Goal: Task Accomplishment & Management: Use online tool/utility

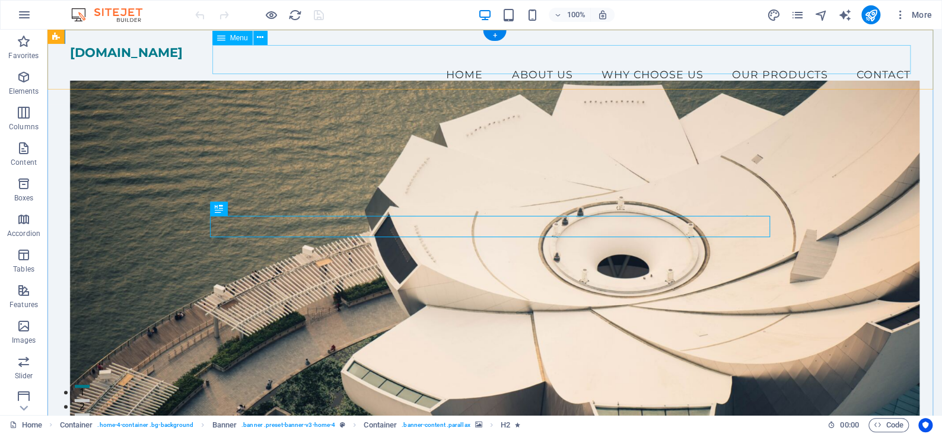
click at [874, 60] on nav "Home About Us Why Choose Us Our Products Contact" at bounding box center [495, 75] width 850 height 30
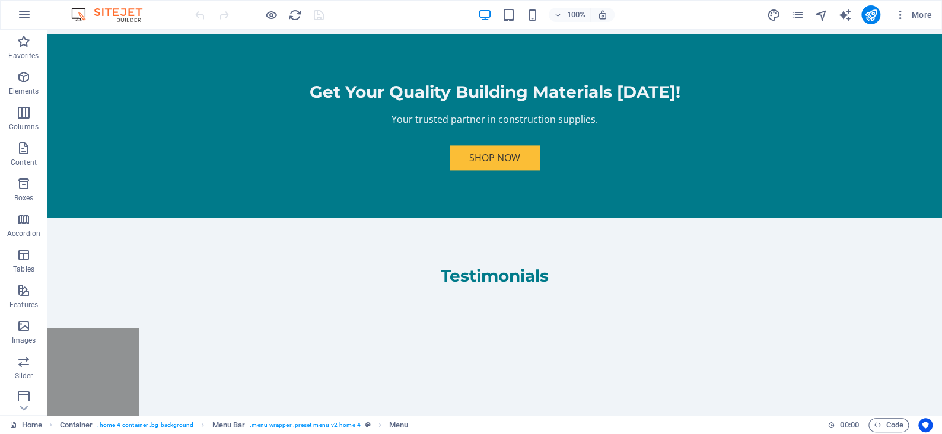
scroll to position [3622, 0]
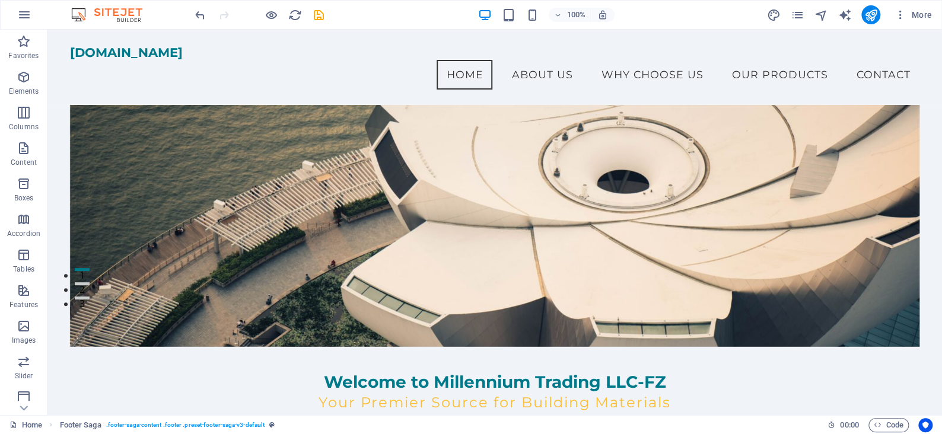
scroll to position [0, 0]
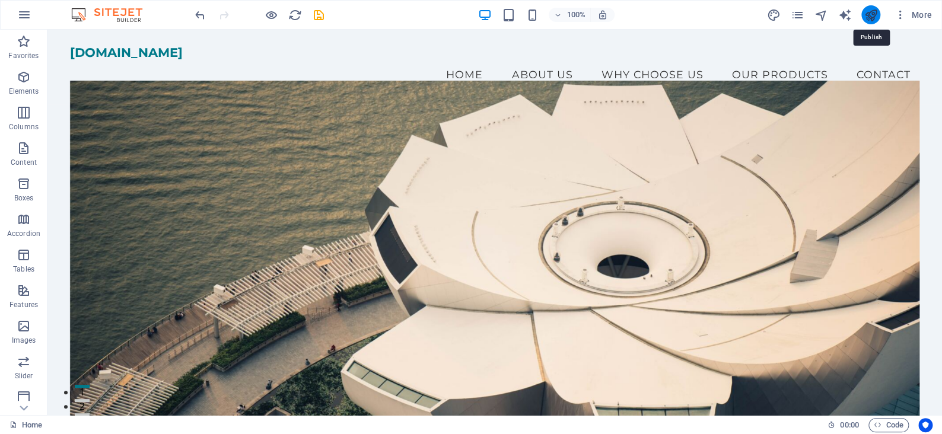
click at [868, 17] on icon "publish" at bounding box center [870, 15] width 14 height 14
checkbox input "false"
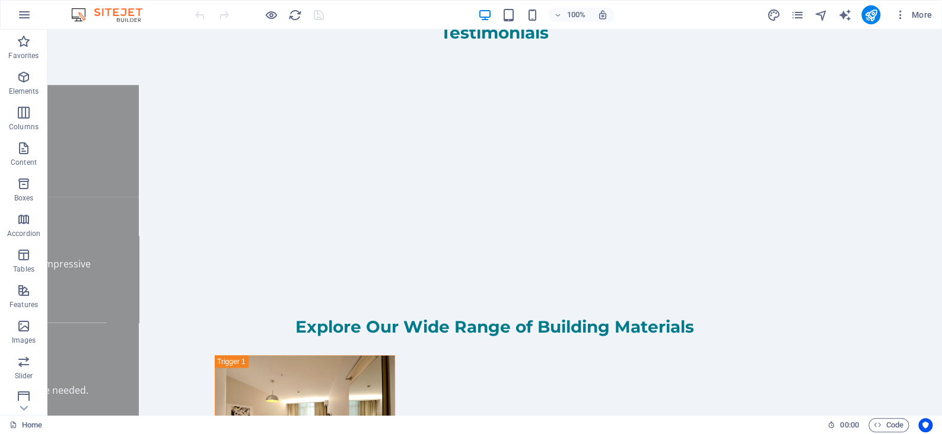
scroll to position [3455, 0]
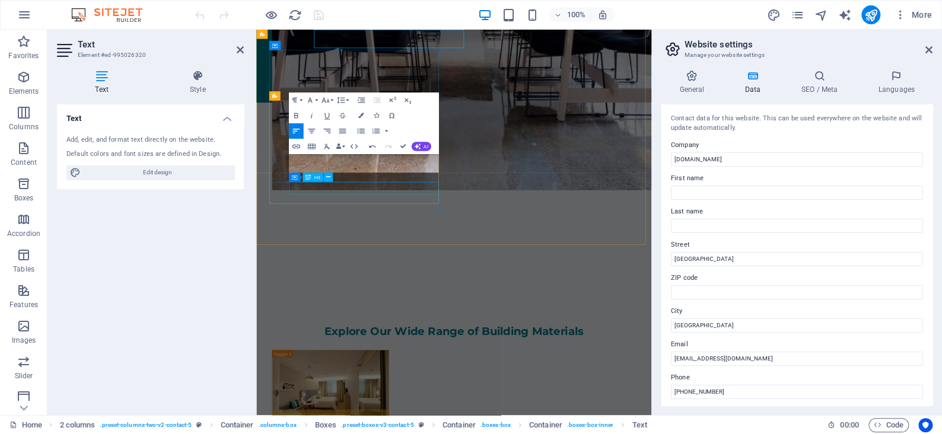
scroll to position [3606, 0]
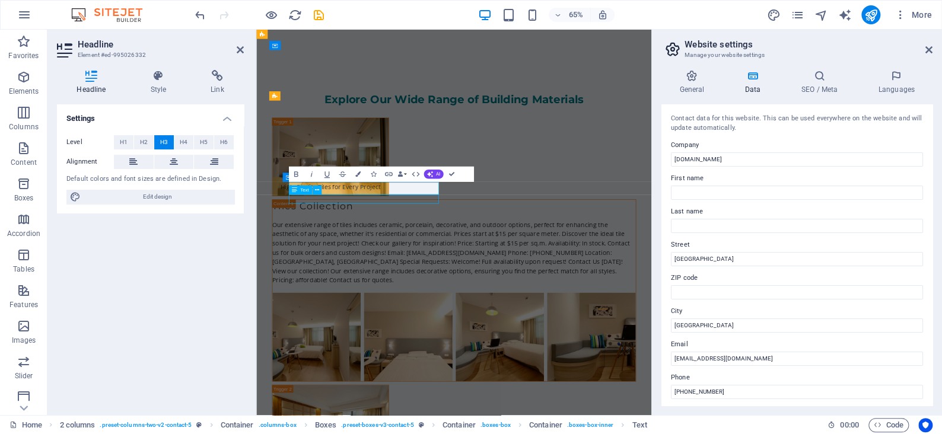
scroll to position [3430, 0]
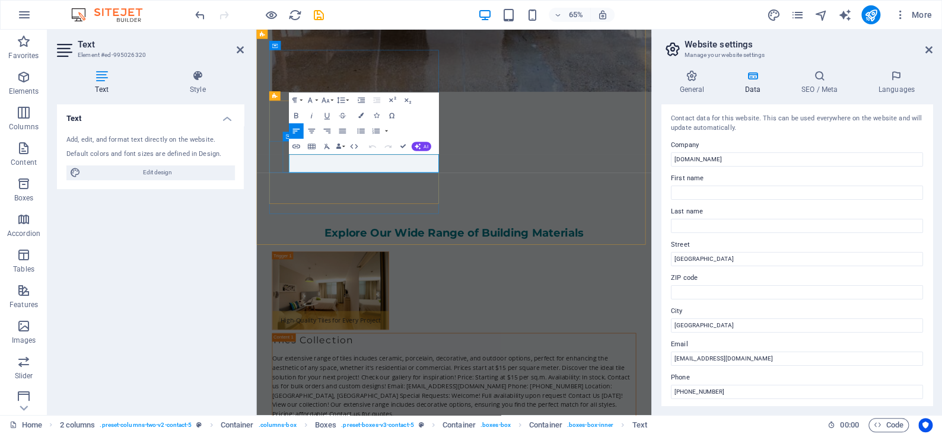
copy span "[PHONE_NUMBER]"
click at [934, 47] on aside "Website settings Manage your website settings General Data SEO / Meta Languages…" at bounding box center [796, 222] width 291 height 385
click at [928, 49] on icon at bounding box center [928, 49] width 7 height 9
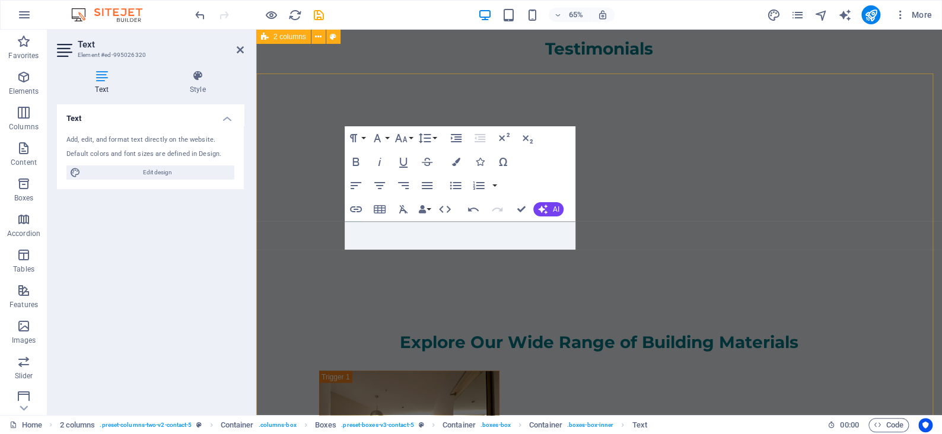
scroll to position [3415, 0]
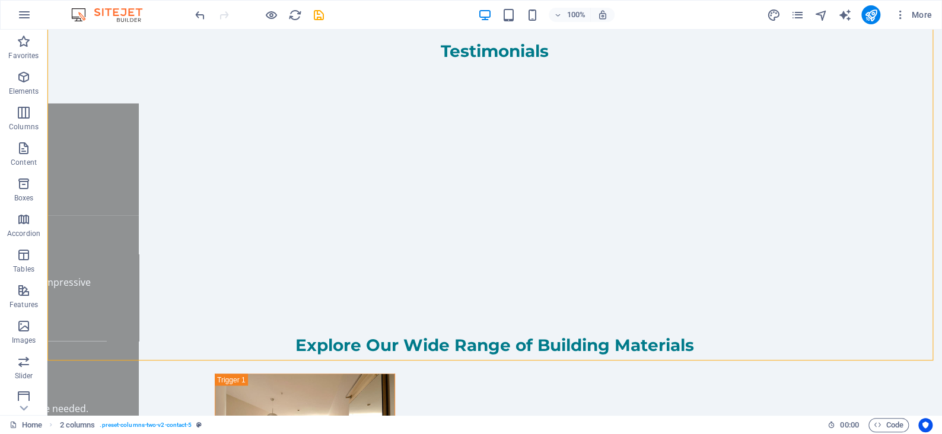
scroll to position [3622, 0]
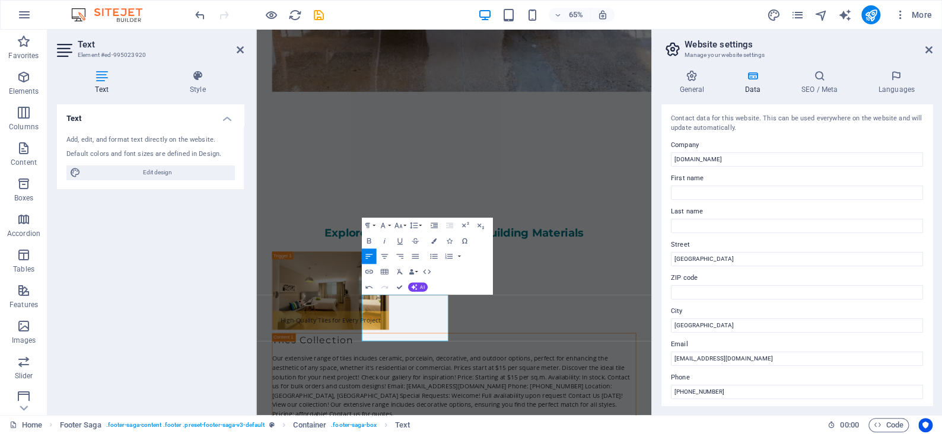
click at [932, 49] on aside "Website settings Manage your website settings General Data SEO / Meta Languages…" at bounding box center [796, 222] width 291 height 385
click at [929, 49] on icon at bounding box center [928, 49] width 7 height 9
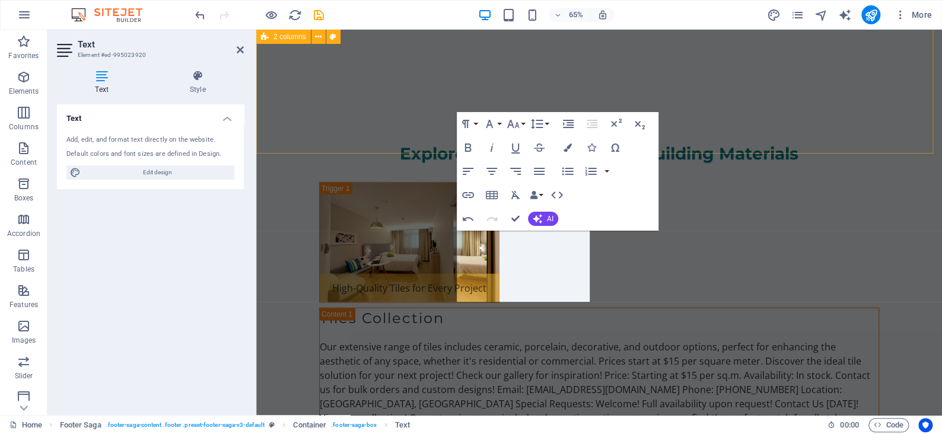
scroll to position [3622, 0]
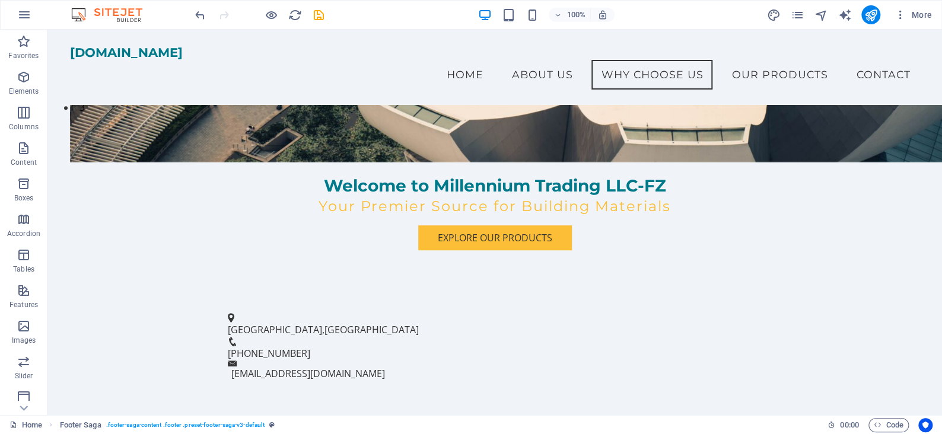
scroll to position [0, 0]
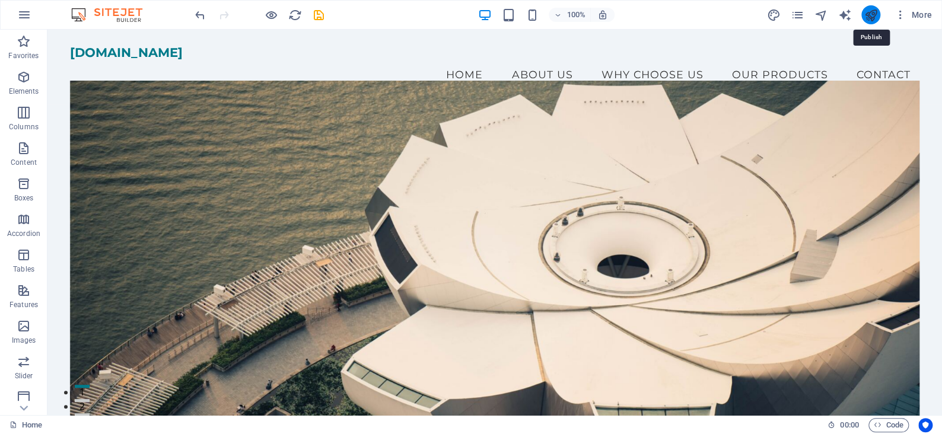
click at [865, 16] on icon "publish" at bounding box center [870, 15] width 14 height 14
checkbox input "false"
